Goal: Navigation & Orientation: Find specific page/section

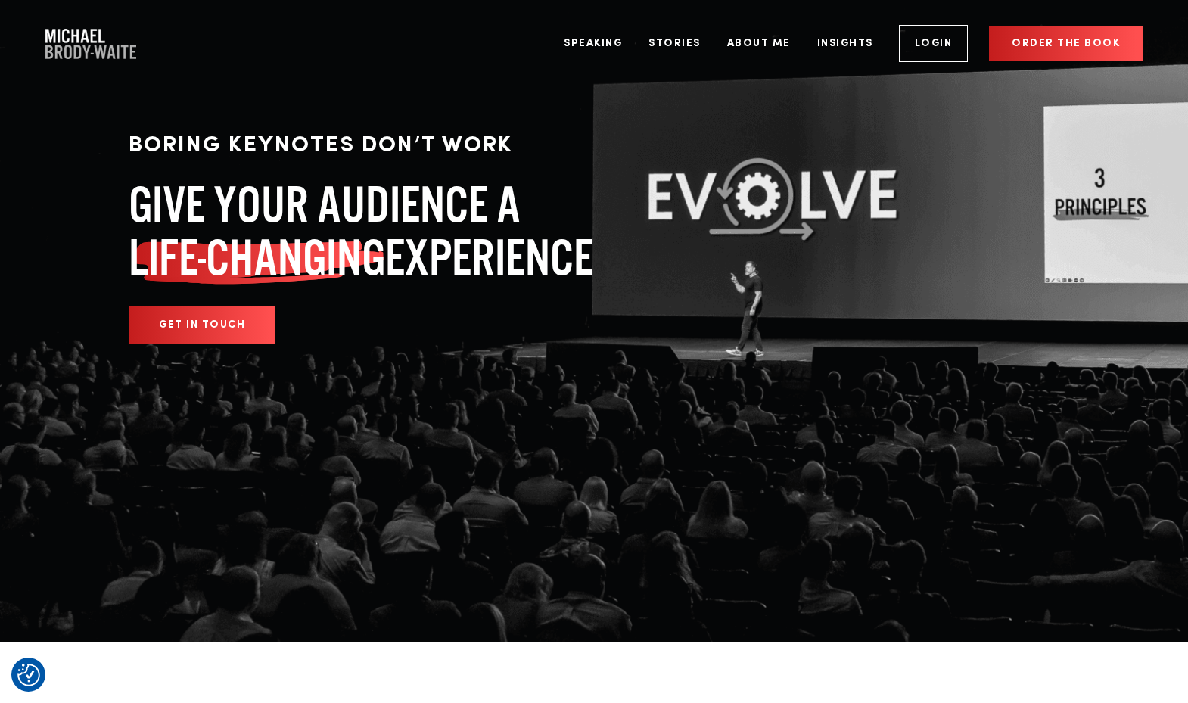
click at [94, 52] on img "Company Logo" at bounding box center [90, 44] width 91 height 30
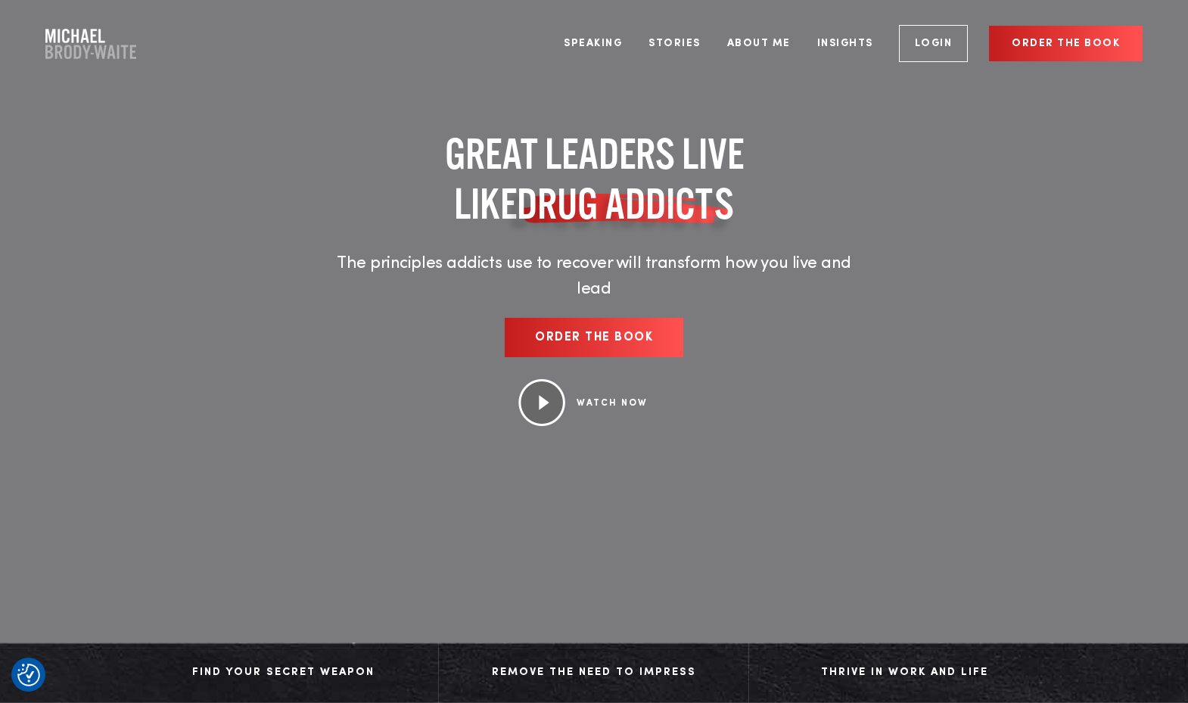
click at [72, 41] on img "Company Logo" at bounding box center [90, 44] width 91 height 30
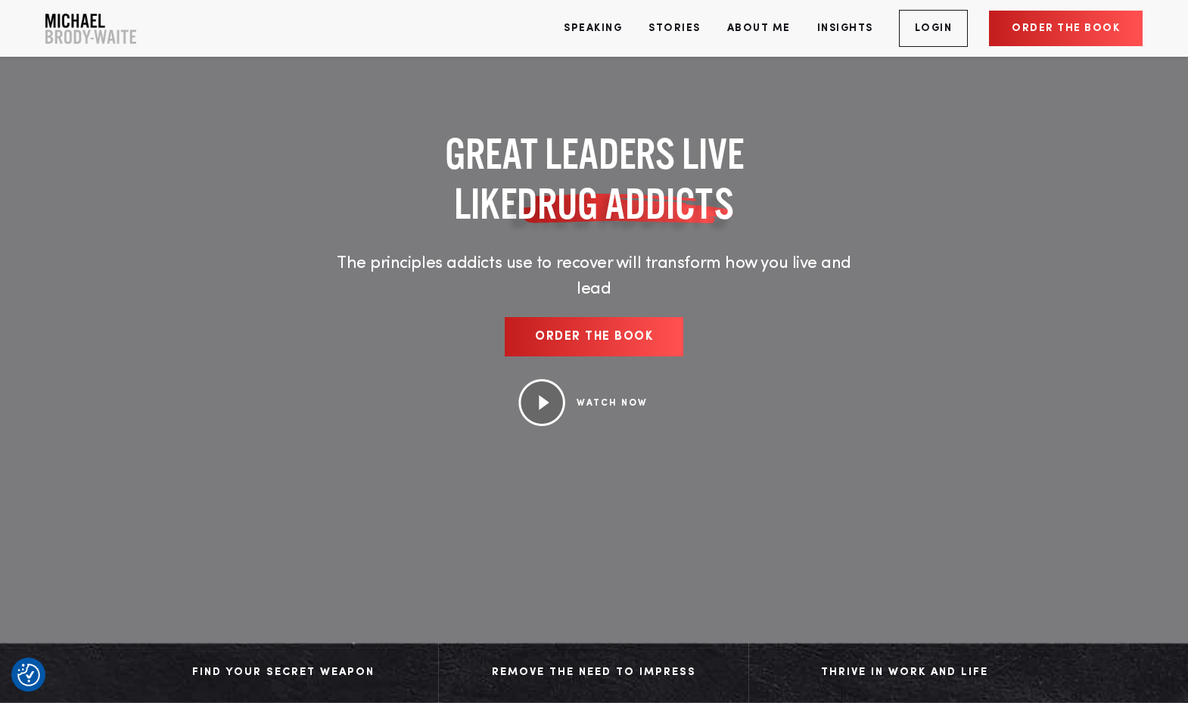
scroll to position [257, 0]
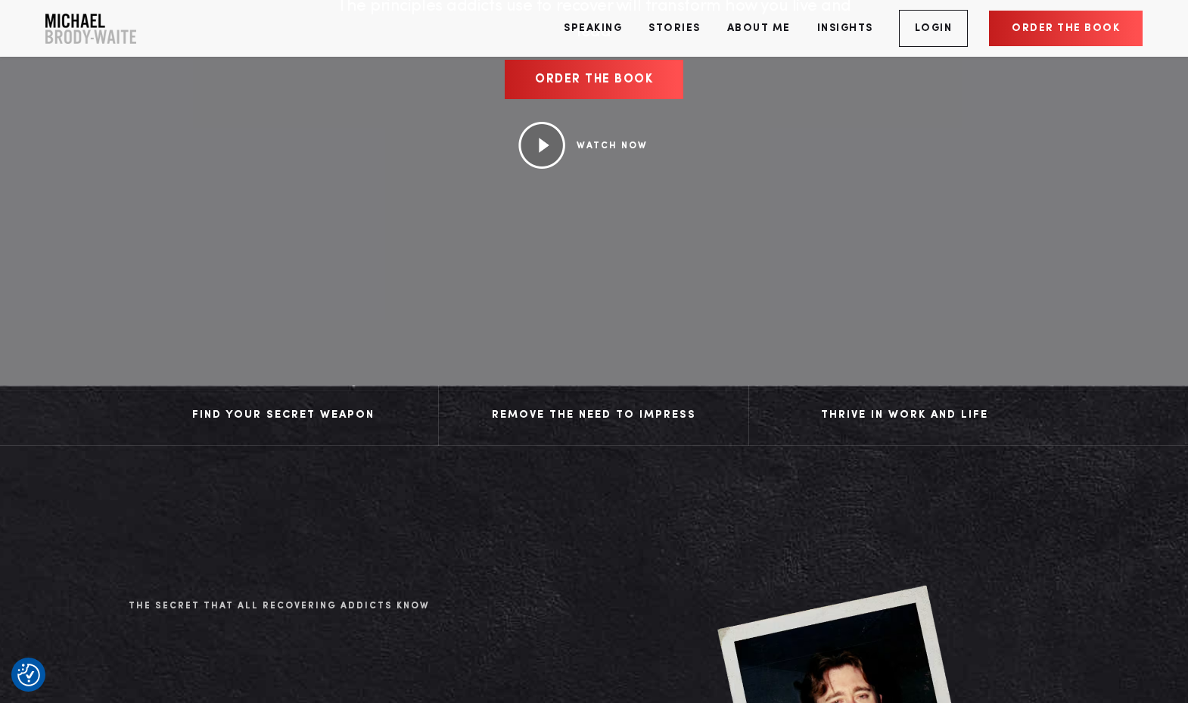
click at [308, 410] on div "Find Your Secret Weapon" at bounding box center [283, 415] width 279 height 23
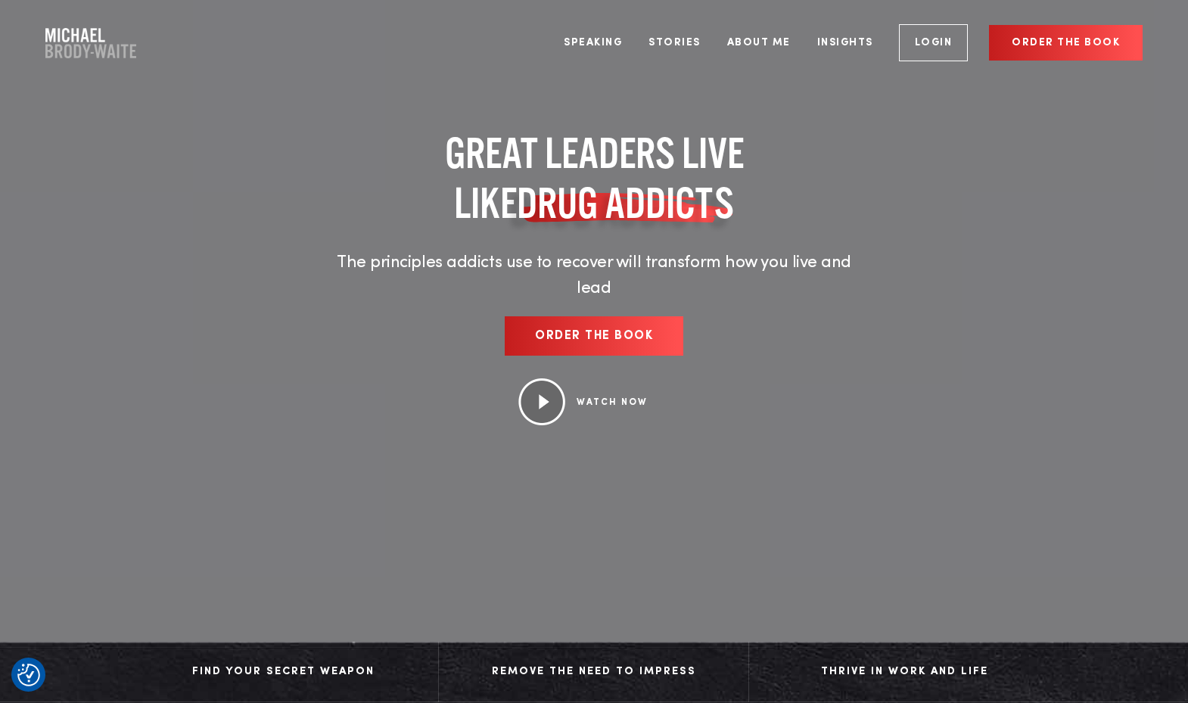
scroll to position [0, 0]
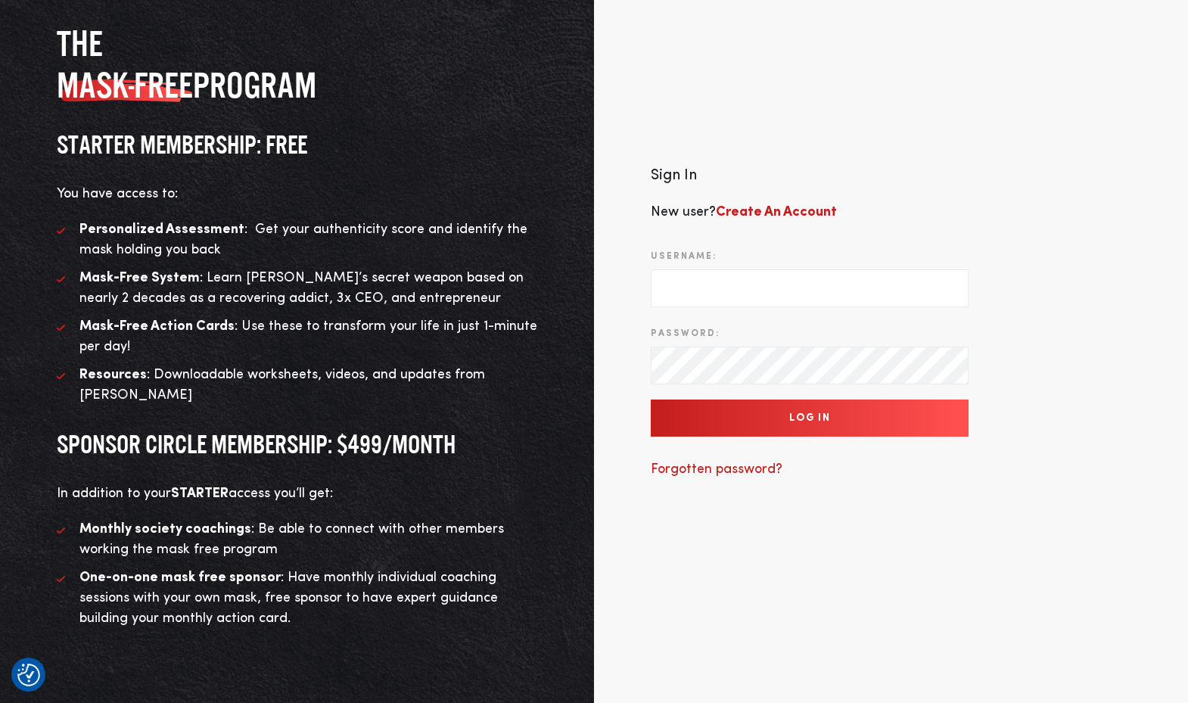
scroll to position [126, 0]
